Goal: Information Seeking & Learning: Learn about a topic

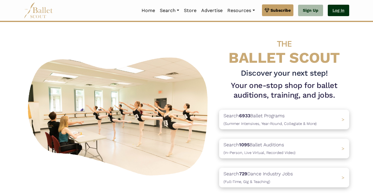
click at [339, 10] on link "Log In" at bounding box center [338, 11] width 21 height 12
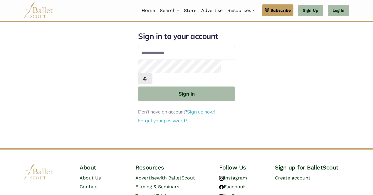
click at [299, 60] on div "Sign in to your account Email address Password Sign in Don't have an account? S…" at bounding box center [186, 89] width 335 height 117
click at [152, 54] on input "Email address" at bounding box center [186, 53] width 97 height 14
type input "**********"
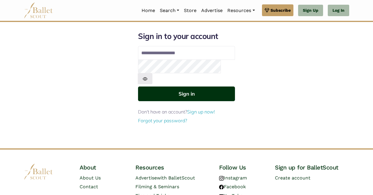
click at [196, 87] on button "Sign in" at bounding box center [186, 94] width 97 height 14
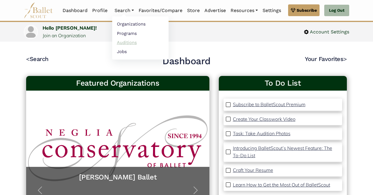
click at [129, 42] on link "Auditions" at bounding box center [140, 42] width 56 height 9
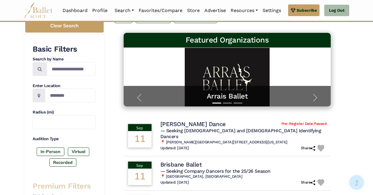
scroll to position [85, 0]
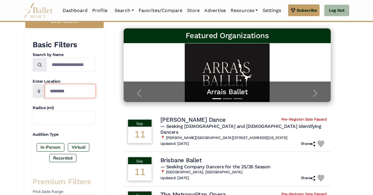
click at [55, 90] on input "Location" at bounding box center [70, 91] width 50 height 14
type input "*******"
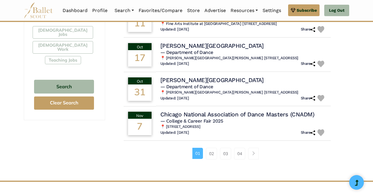
scroll to position [366, 0]
click at [213, 153] on link "02" at bounding box center [211, 154] width 11 height 12
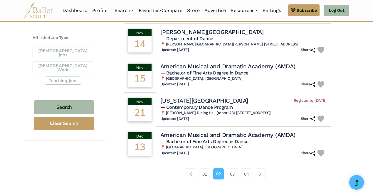
scroll to position [346, 0]
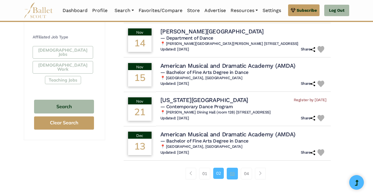
click at [230, 174] on link "03" at bounding box center [232, 174] width 11 height 12
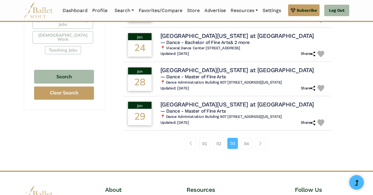
scroll to position [426, 0]
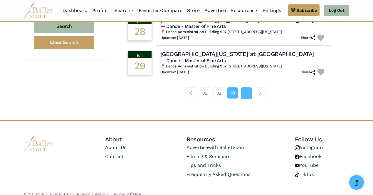
click at [245, 97] on link "04" at bounding box center [246, 93] width 11 height 12
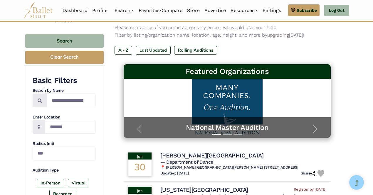
scroll to position [41, 0]
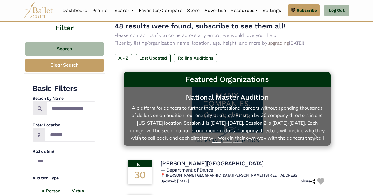
click at [209, 106] on link "National Master Audition A platform for dancers to further their professional c…" at bounding box center [227, 116] width 196 height 47
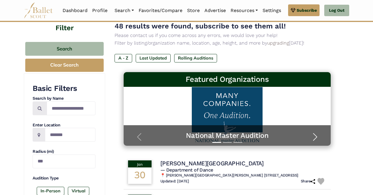
click at [316, 135] on span "button" at bounding box center [314, 136] width 9 height 9
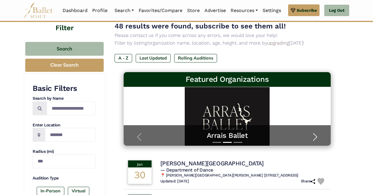
scroll to position [0, 0]
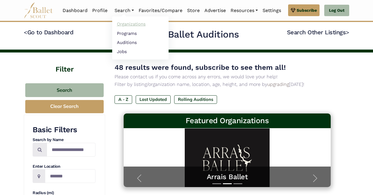
click at [128, 24] on link "Organizations" at bounding box center [140, 24] width 56 height 9
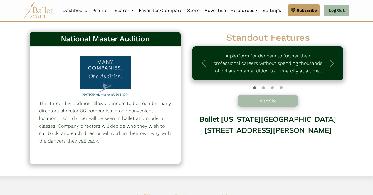
click at [266, 104] on button "Visit Site" at bounding box center [268, 101] width 60 height 12
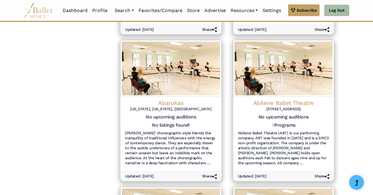
scroll to position [545, 0]
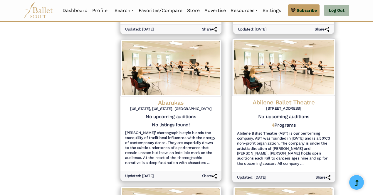
click at [274, 130] on div "4 Programs" at bounding box center [283, 126] width 93 height 9
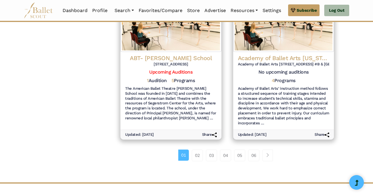
scroll to position [740, 0]
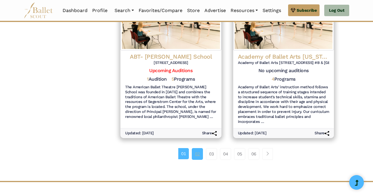
click at [198, 155] on link "02" at bounding box center [197, 154] width 11 height 12
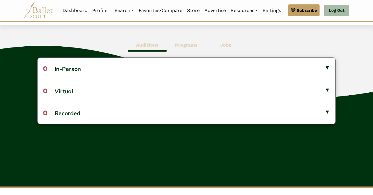
scroll to position [151, 0]
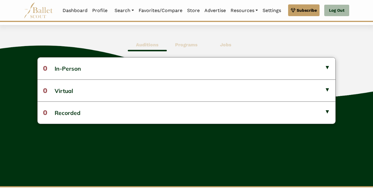
click at [186, 42] on b "Programs" at bounding box center [186, 45] width 23 height 6
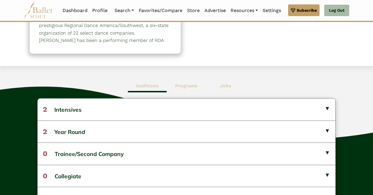
scroll to position [111, 0]
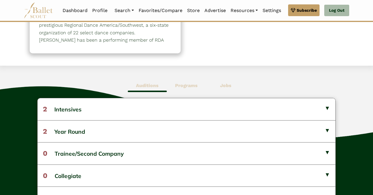
click at [223, 87] on b "Jobs" at bounding box center [225, 86] width 11 height 6
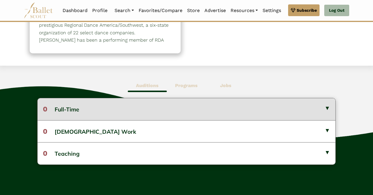
scroll to position [0, 0]
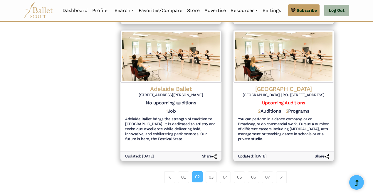
scroll to position [712, 0]
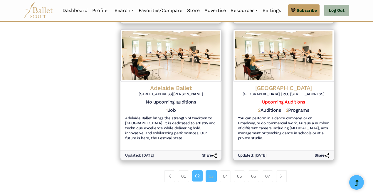
click at [213, 171] on link "03" at bounding box center [211, 177] width 11 height 12
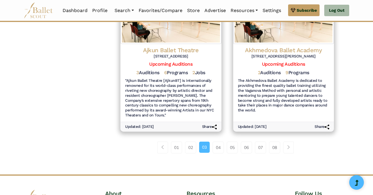
scroll to position [738, 0]
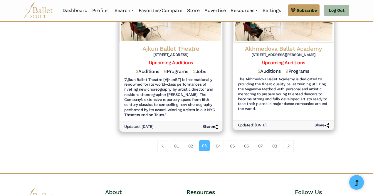
click at [164, 79] on h6 ""Ajkun Ballet Theatre [AjkunBT] is internationally renowned for its world-class…" at bounding box center [170, 97] width 93 height 41
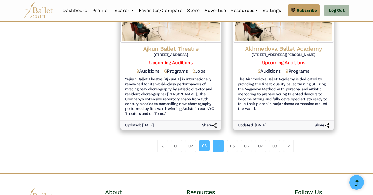
click at [217, 143] on link "04" at bounding box center [218, 146] width 11 height 12
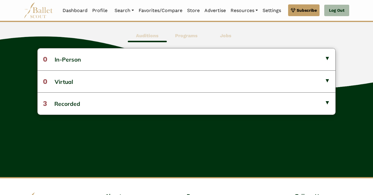
scroll to position [162, 0]
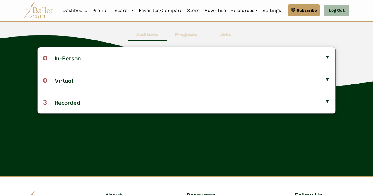
click at [192, 40] on span "Programs" at bounding box center [186, 35] width 39 height 14
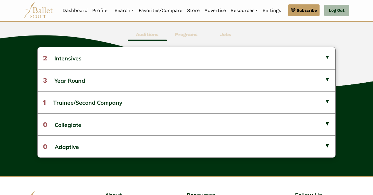
click at [223, 36] on b "Jobs" at bounding box center [225, 35] width 11 height 6
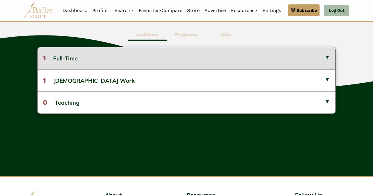
click at [113, 57] on button "1 Full-Time" at bounding box center [187, 58] width 298 height 22
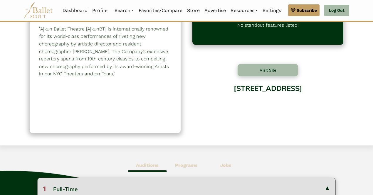
scroll to position [39, 0]
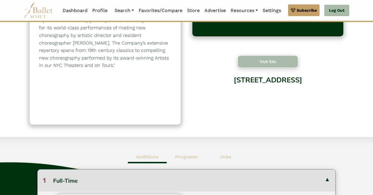
click at [266, 64] on button "Visit Site" at bounding box center [268, 61] width 60 height 12
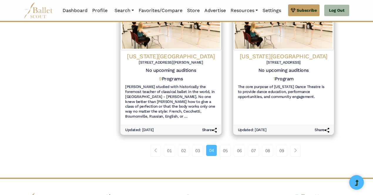
scroll to position [748, 0]
click at [225, 145] on link "05" at bounding box center [225, 151] width 11 height 12
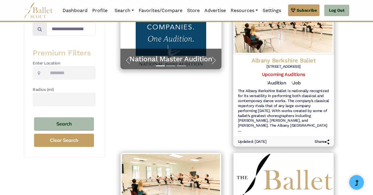
scroll to position [133, 0]
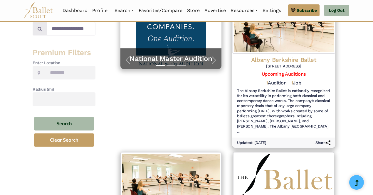
click at [268, 106] on h6 "The Albany Berkshire Ballet is nationally recognized for its versatility in per…" at bounding box center [283, 112] width 93 height 46
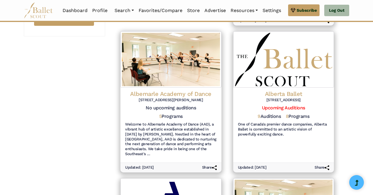
scroll to position [255, 0]
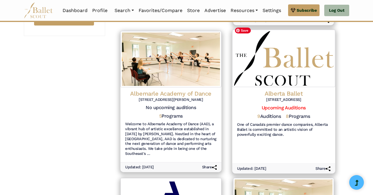
click at [289, 60] on img at bounding box center [283, 59] width 103 height 58
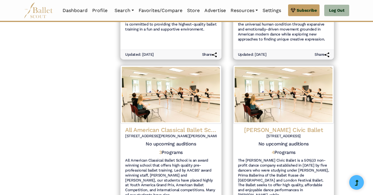
scroll to position [788, 0]
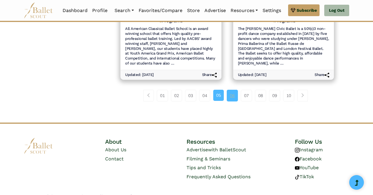
click at [232, 90] on link "06" at bounding box center [232, 96] width 11 height 12
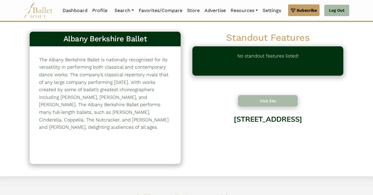
click at [282, 100] on button "Visit Site" at bounding box center [268, 101] width 60 height 12
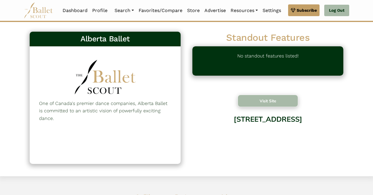
click at [270, 101] on button "Visit Site" at bounding box center [268, 101] width 60 height 12
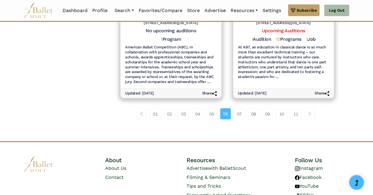
scroll to position [770, 0]
